Goal: Task Accomplishment & Management: Manage account settings

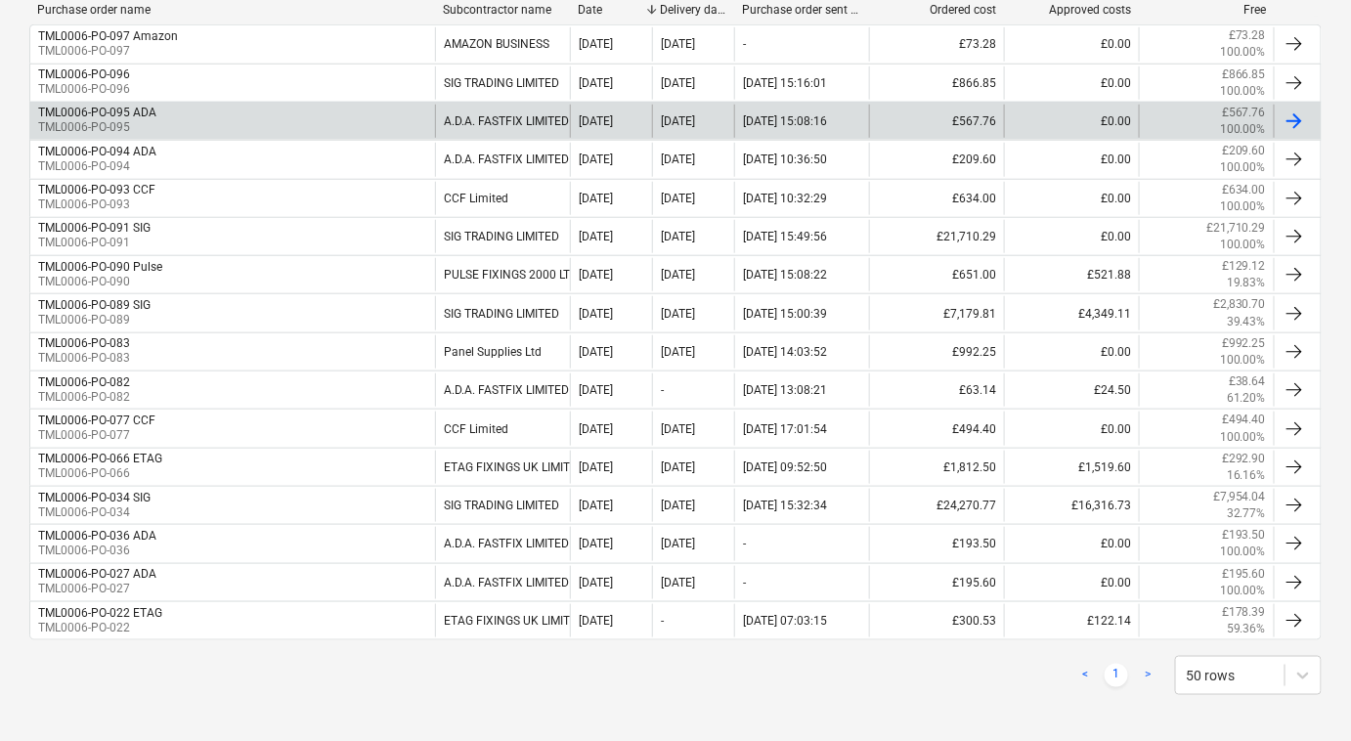
scroll to position [471, 0]
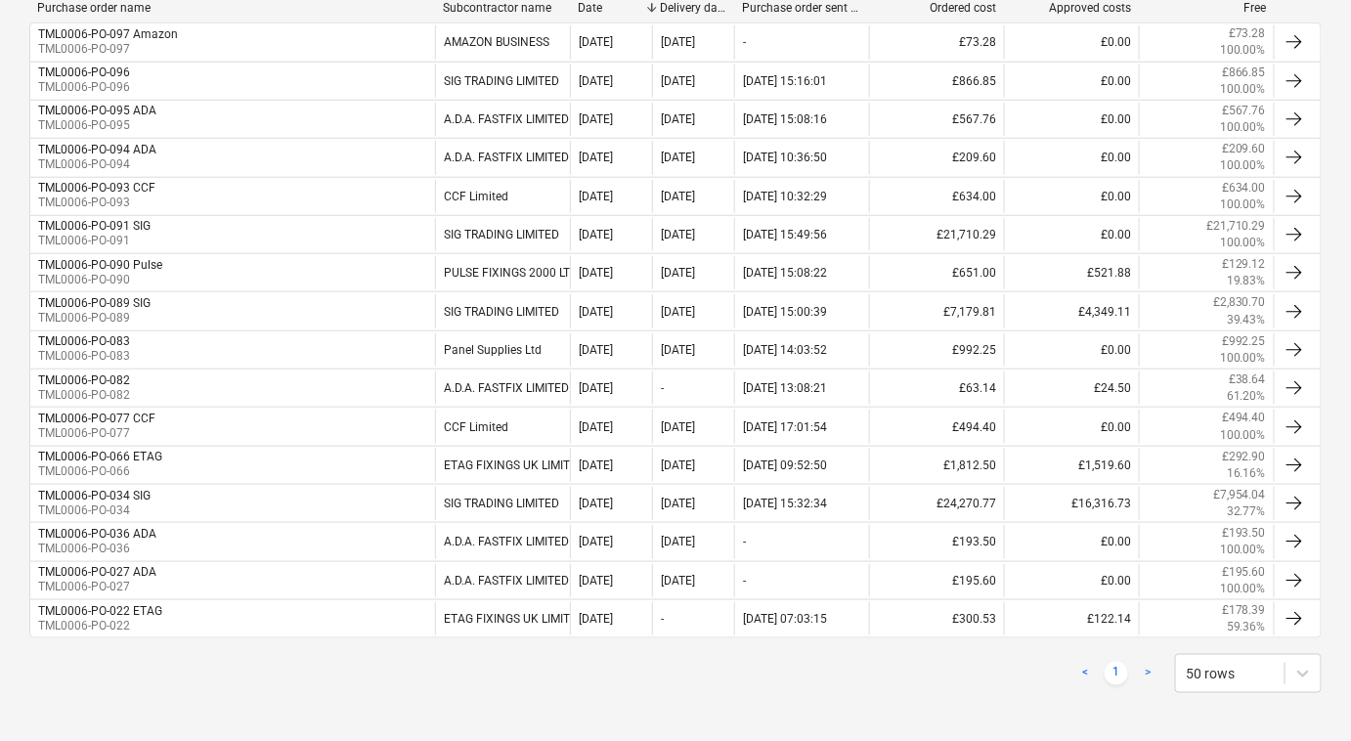
click at [589, 700] on div "< 1 > 50 rows Purchase order name Subcontractor name Date Delivery date Purchas…" at bounding box center [675, 324] width 1292 height 786
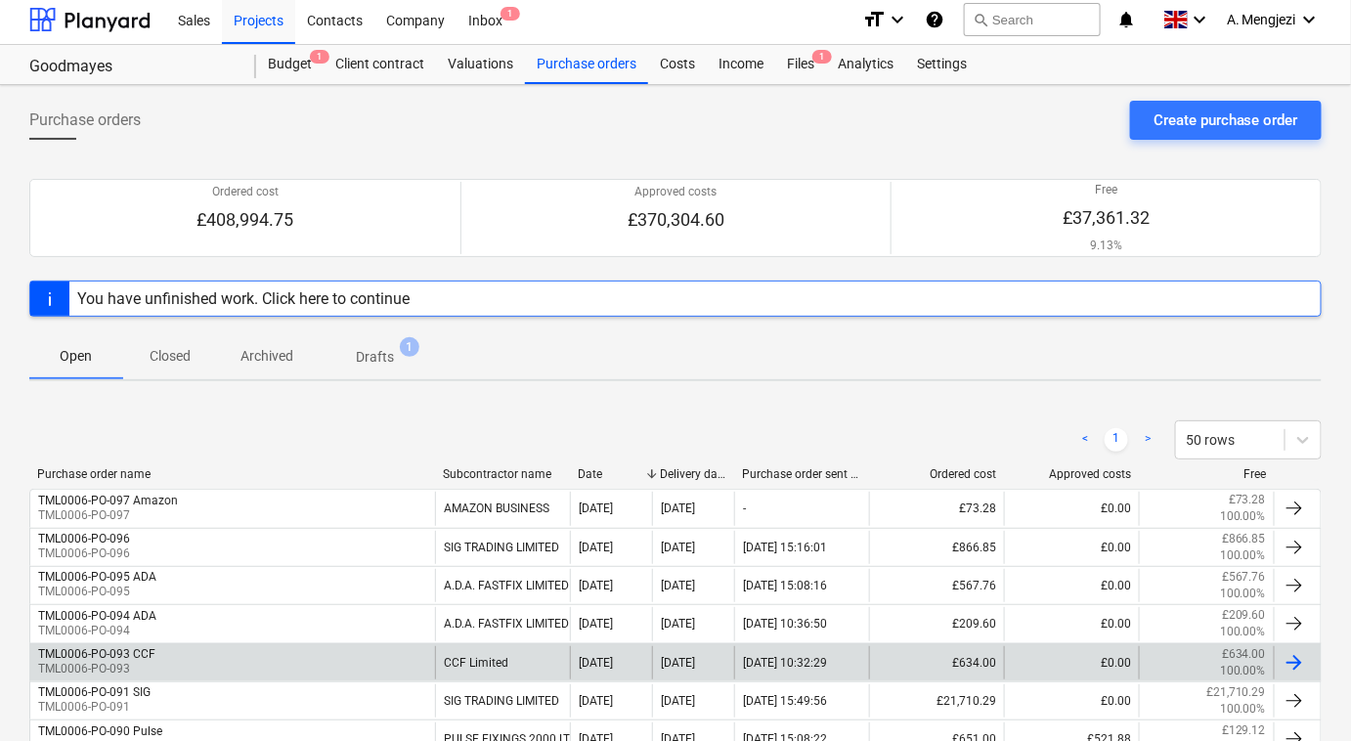
scroll to position [0, 0]
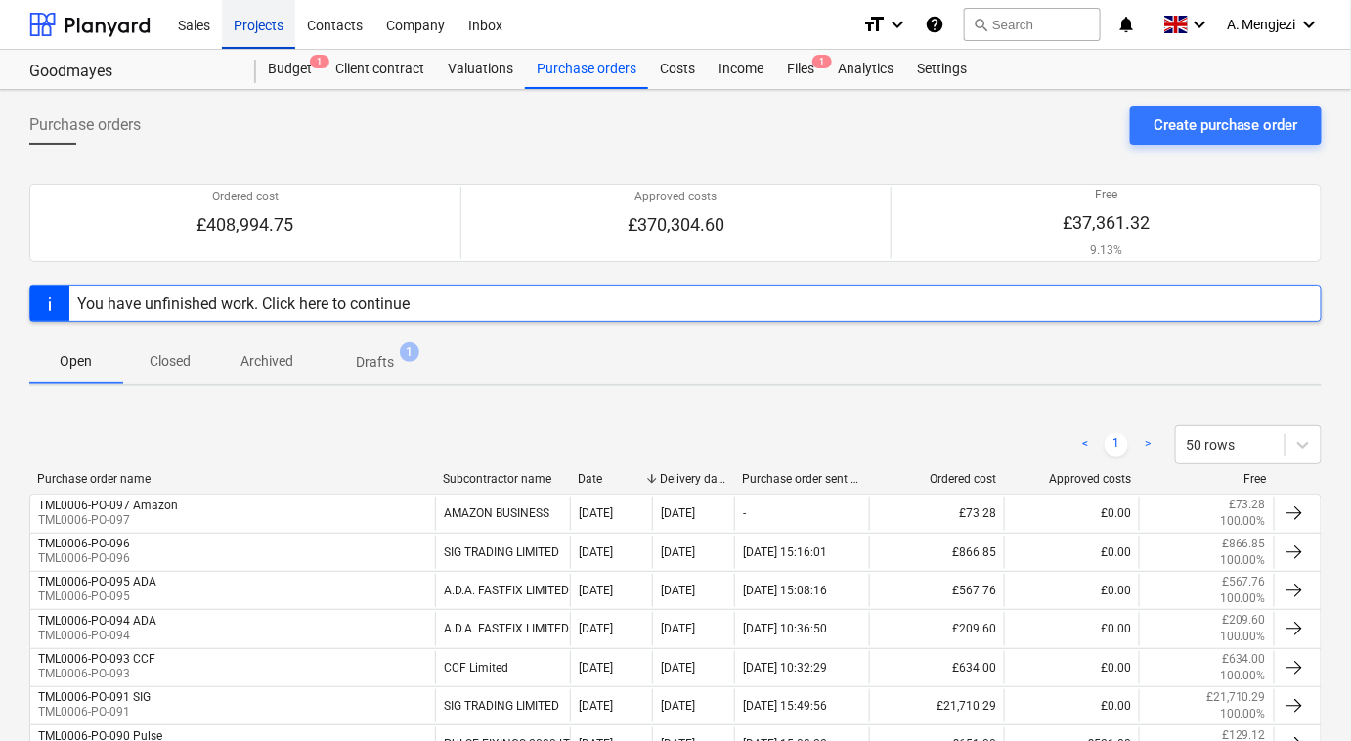
click at [252, 30] on div "Projects" at bounding box center [258, 24] width 73 height 50
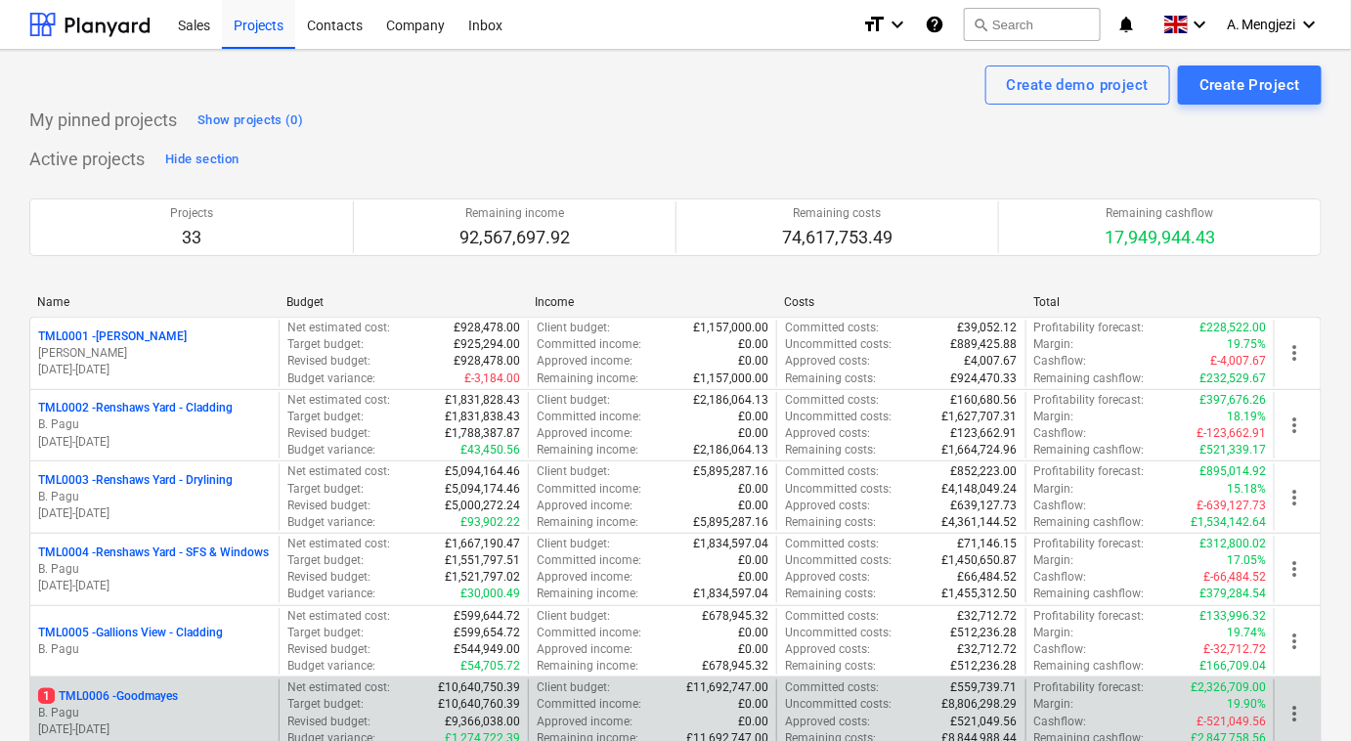
scroll to position [444, 0]
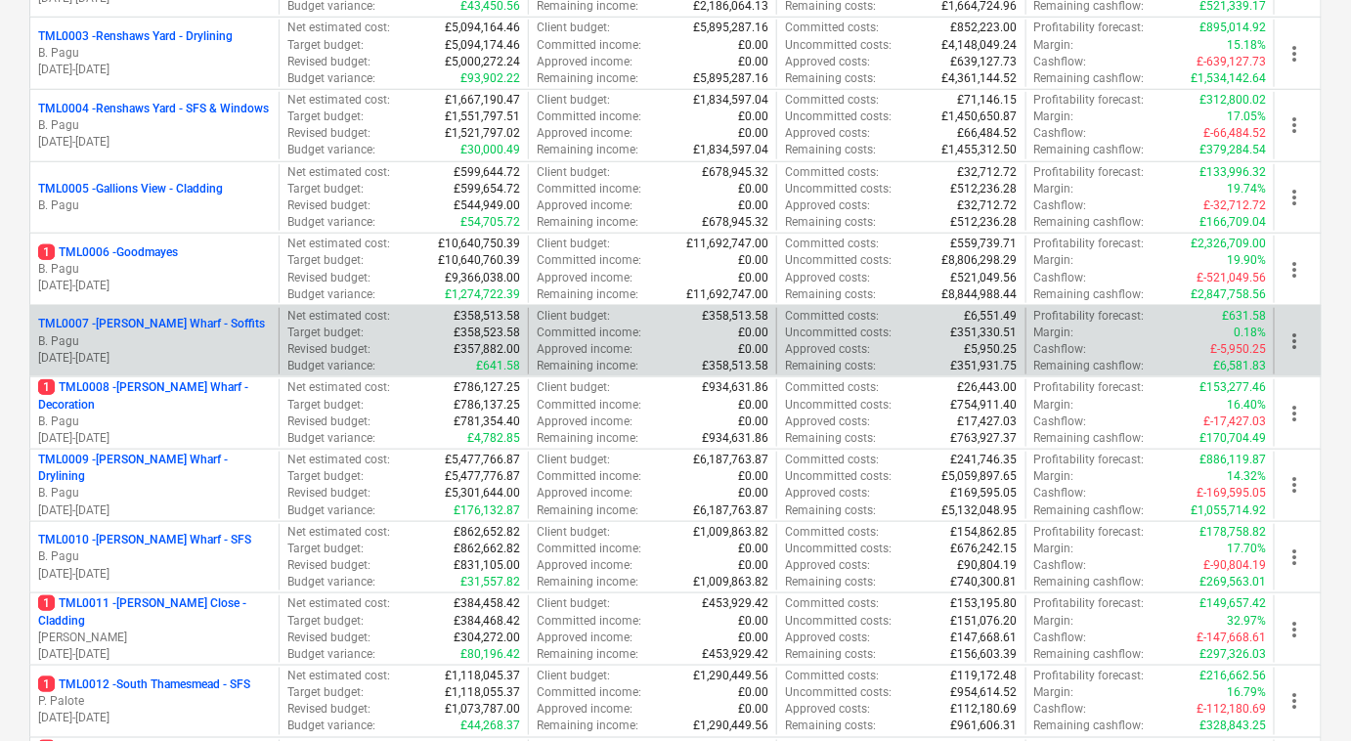
click at [161, 337] on p "B. Pagu" at bounding box center [154, 341] width 233 height 17
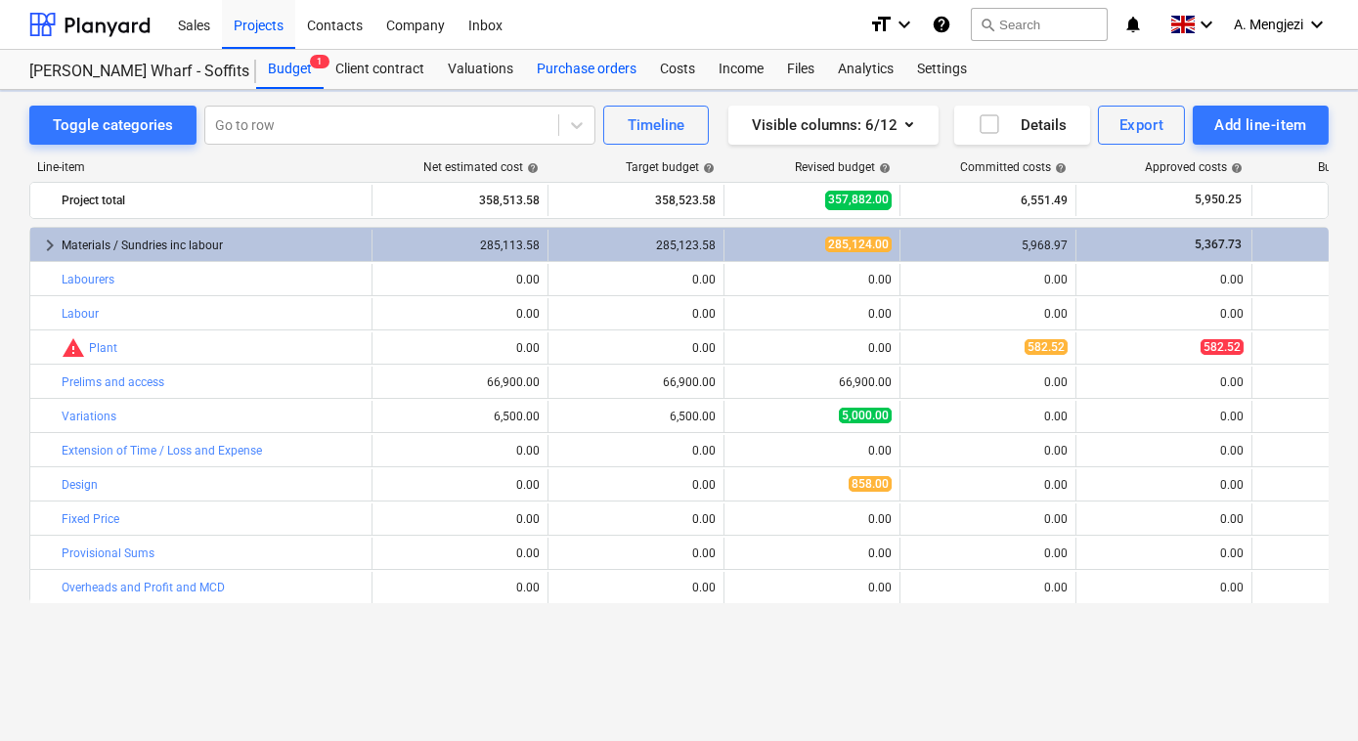
click at [584, 66] on div "Purchase orders" at bounding box center [586, 69] width 123 height 39
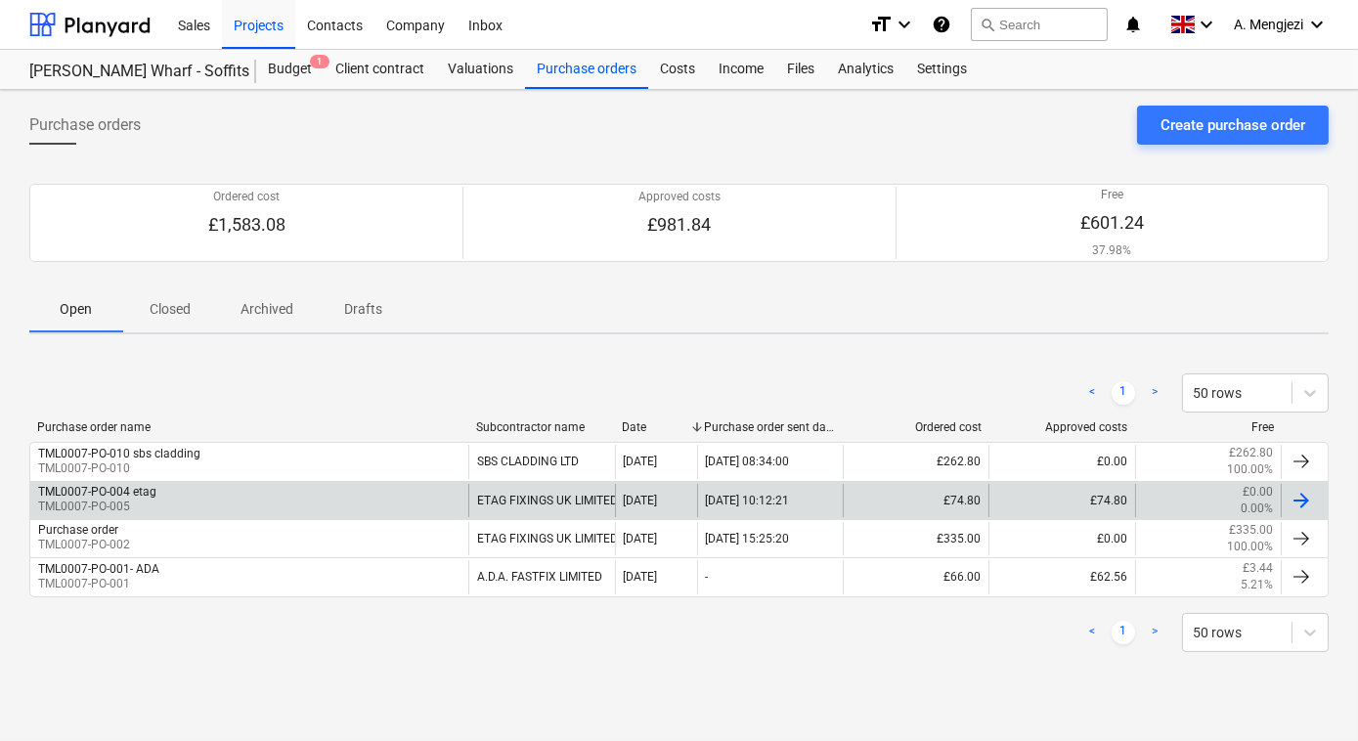
click at [1304, 497] on div at bounding box center [1300, 500] width 23 height 23
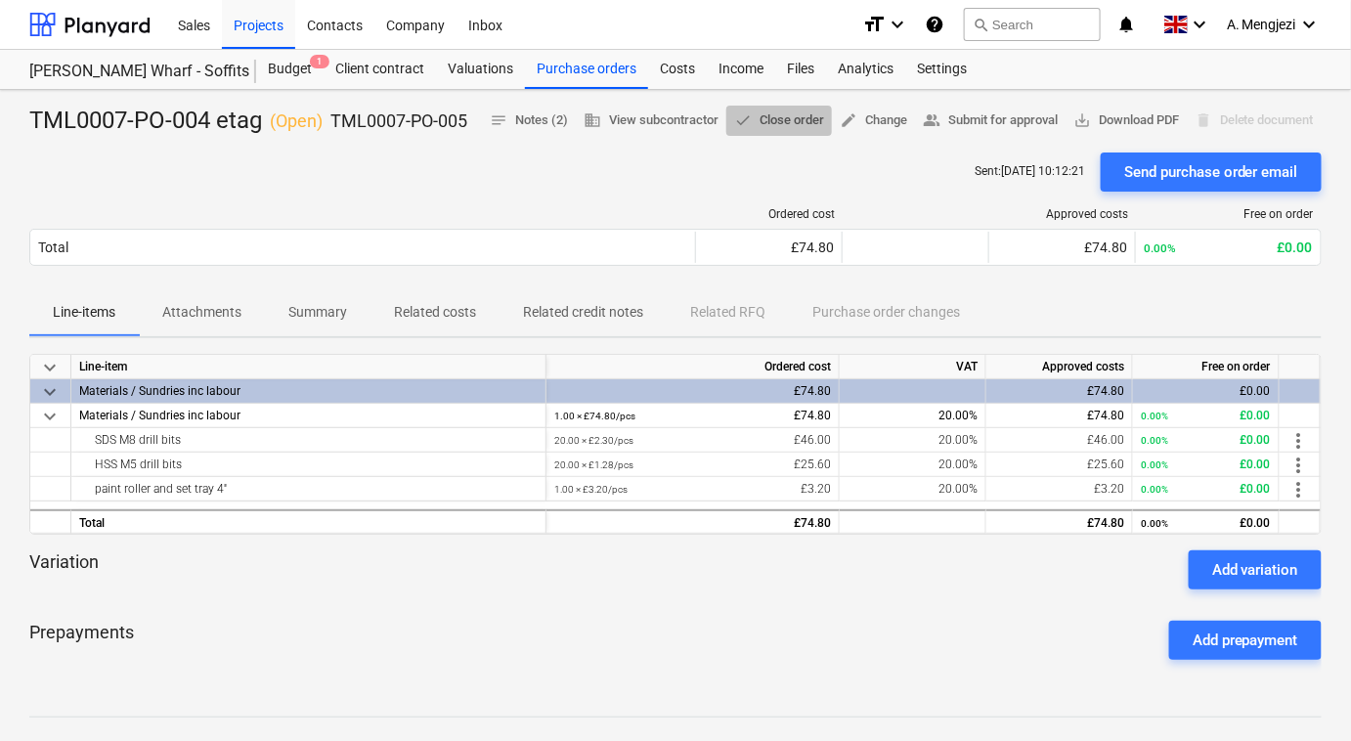
click at [769, 115] on span "done Close order" at bounding box center [779, 120] width 90 height 22
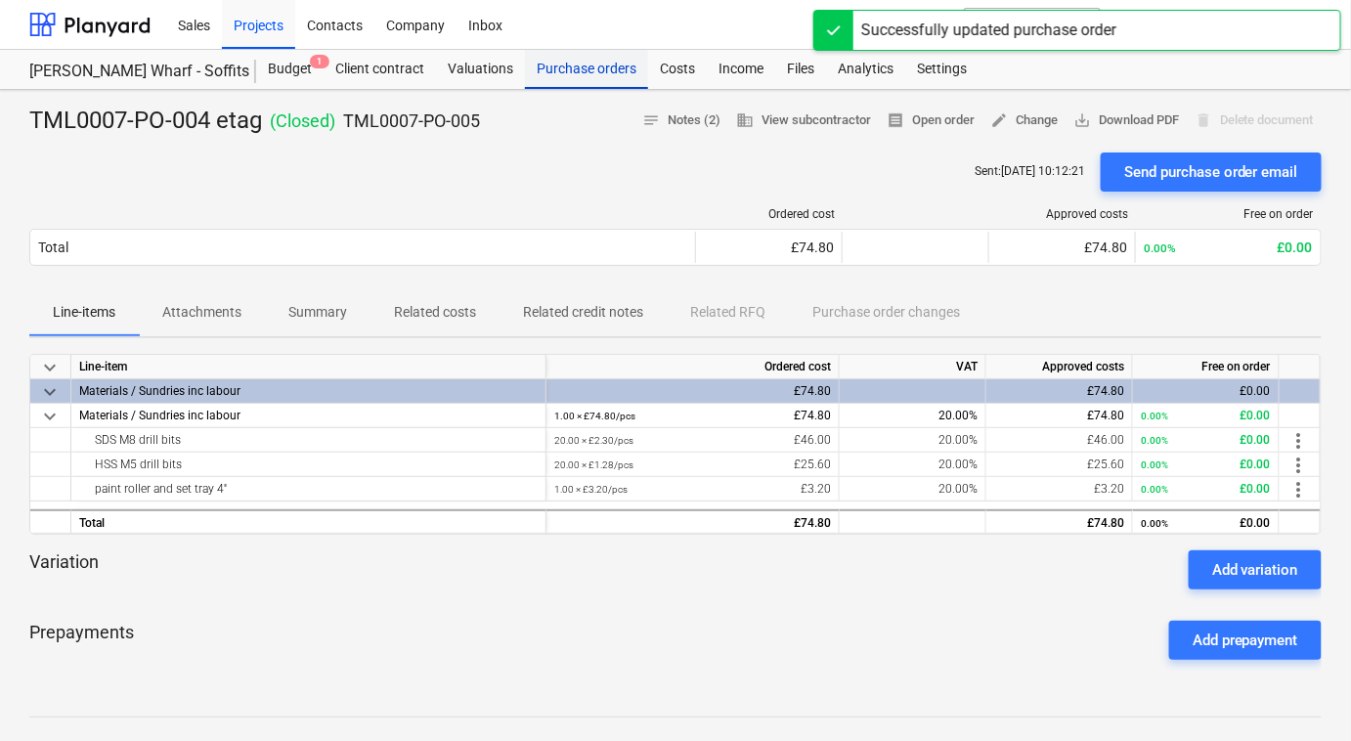
click at [599, 58] on div "Purchase orders" at bounding box center [586, 69] width 123 height 39
